Goal: Task Accomplishment & Management: Use online tool/utility

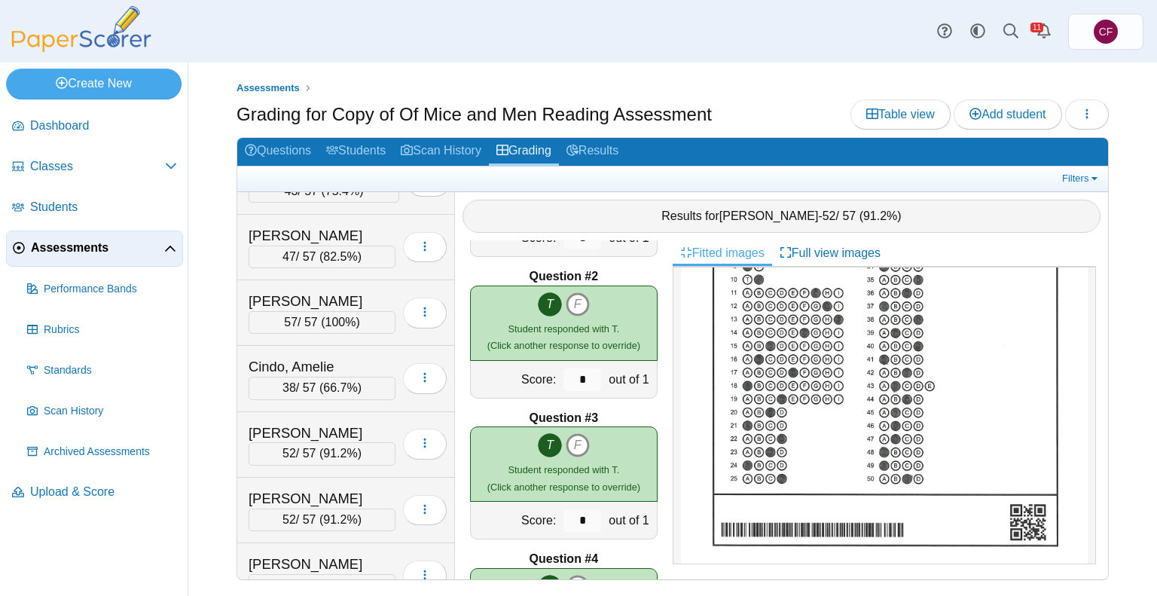
scroll to position [175, 0]
drag, startPoint x: 349, startPoint y: 203, endPoint x: 679, endPoint y: 41, distance: 367.5
click at [679, 41] on div "Dashboard Classes Archived classes Students Assessments" at bounding box center [578, 31] width 1157 height 63
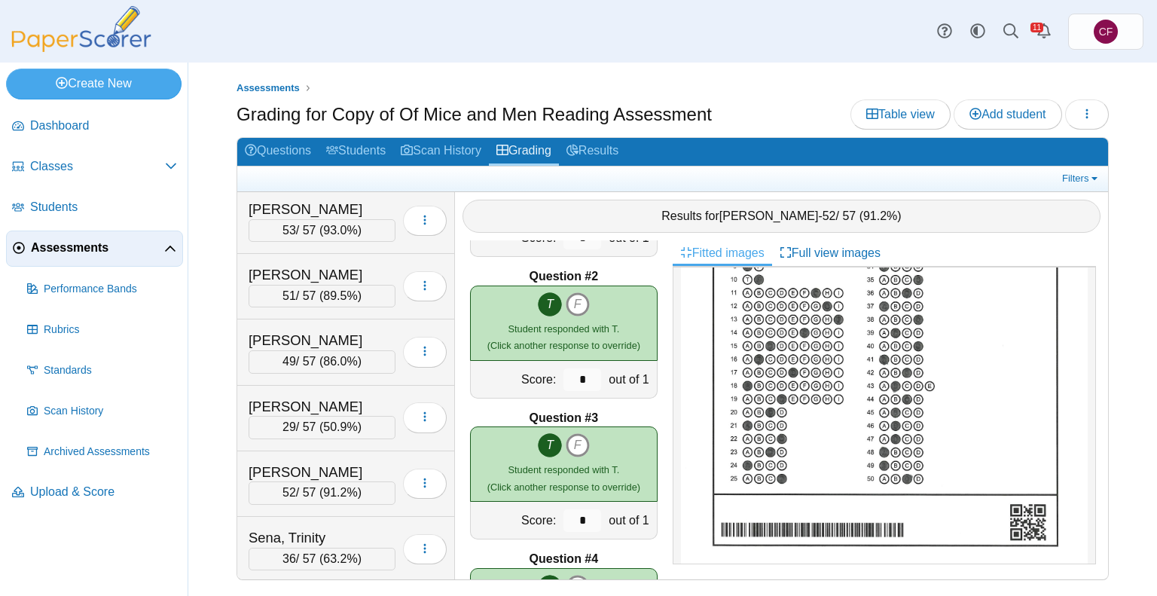
click at [75, 248] on span "Assessments" at bounding box center [97, 248] width 133 height 17
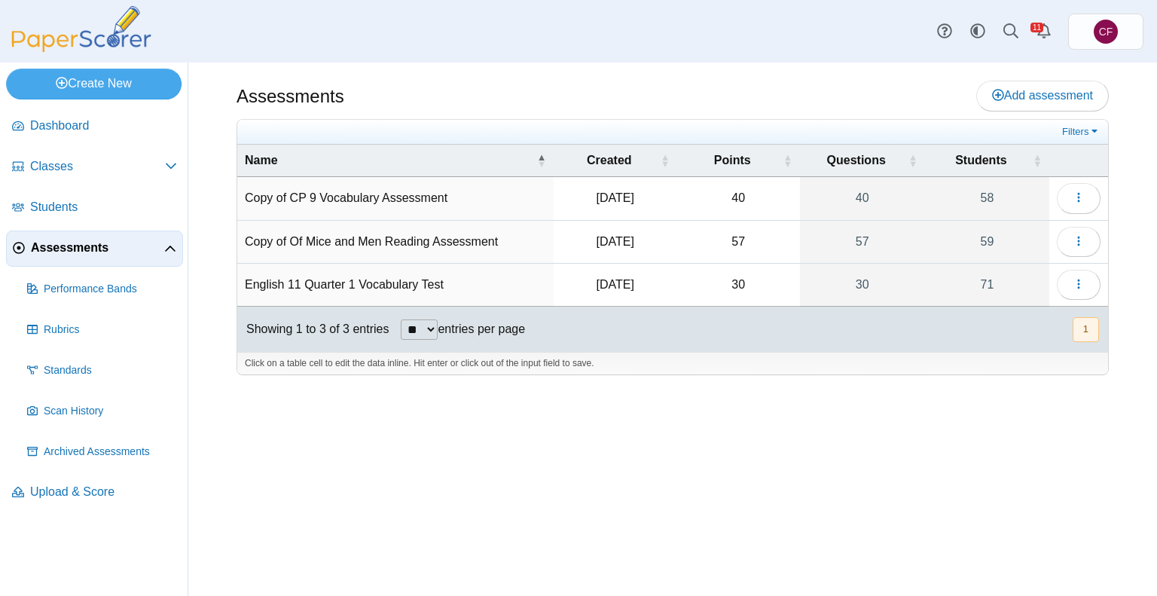
click at [386, 270] on td "English 11 Quarter 1 Vocabulary Test" at bounding box center [395, 285] width 316 height 43
click at [1090, 276] on button "button" at bounding box center [1079, 285] width 44 height 30
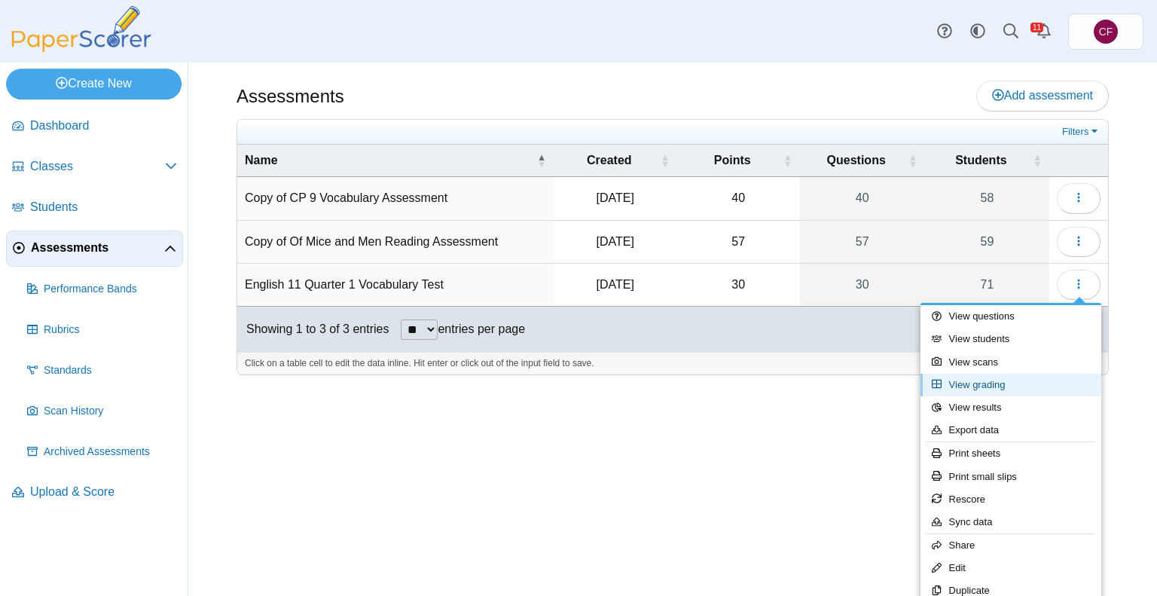
click at [991, 385] on link "View grading" at bounding box center [1010, 385] width 181 height 23
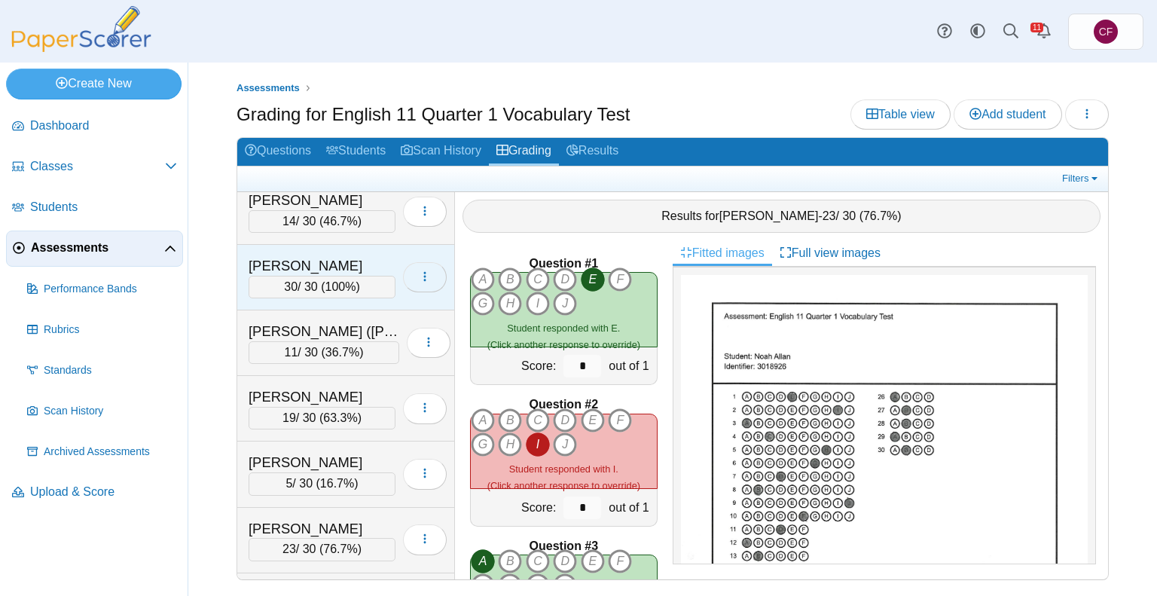
scroll to position [1065, 0]
